Goal: Transaction & Acquisition: Purchase product/service

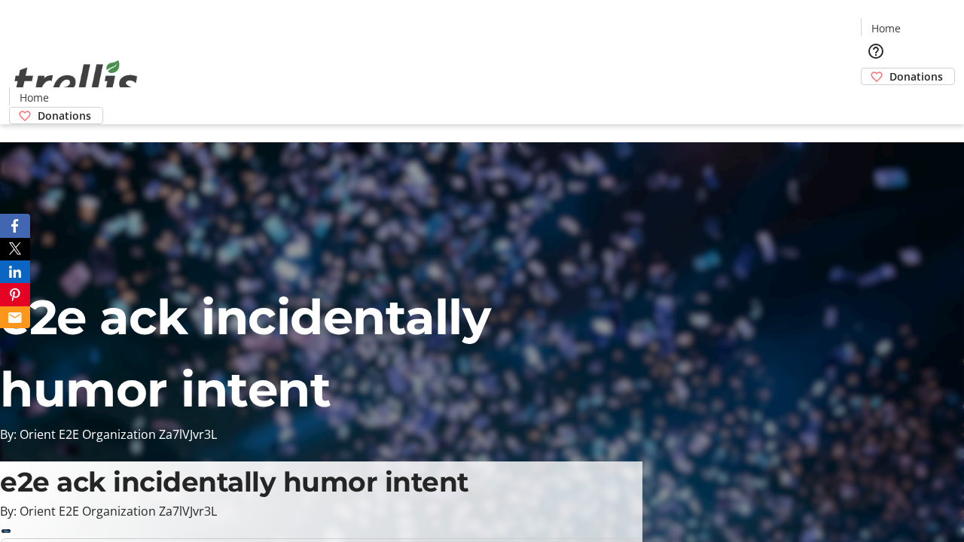
click at [890, 69] on span "Donations" at bounding box center [916, 77] width 53 height 16
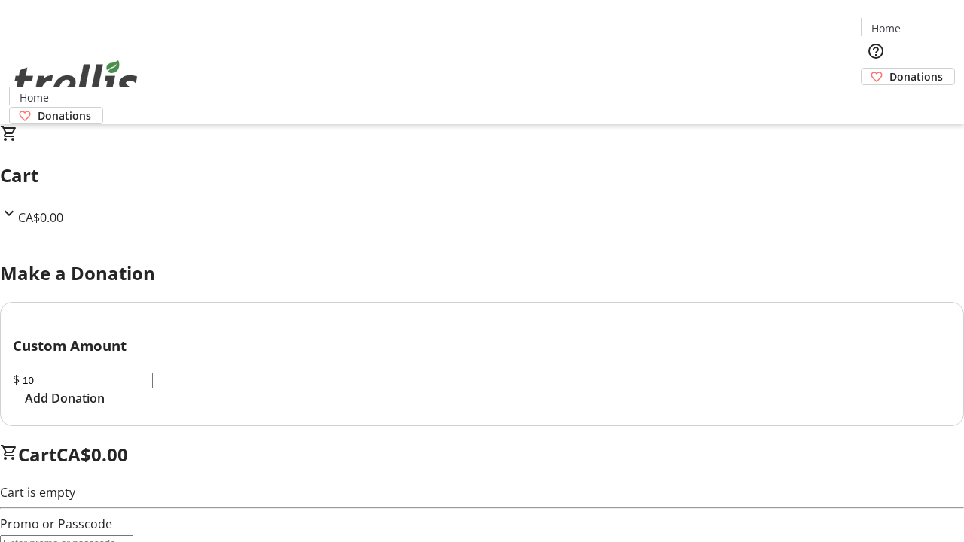
click at [105, 407] on span "Add Donation" at bounding box center [65, 398] width 80 height 18
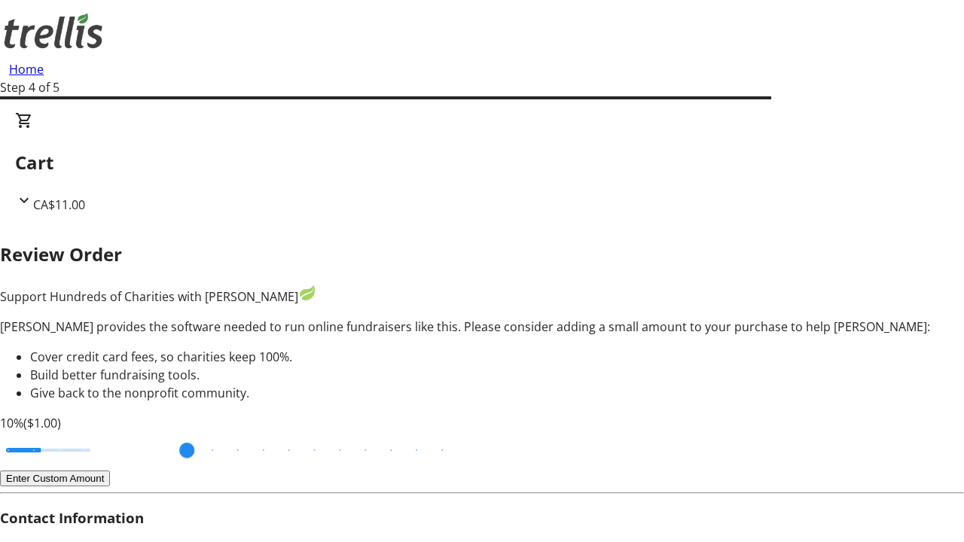
type input "20"
click at [106, 434] on input "Cover fees percentage" at bounding box center [48, 450] width 116 height 33
